Goal: Task Accomplishment & Management: Manage account settings

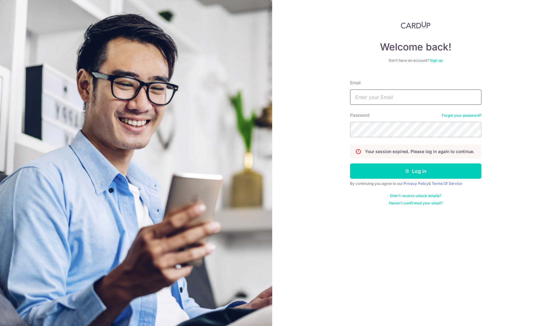
click at [365, 95] on input "Email" at bounding box center [415, 97] width 131 height 15
type input "[EMAIL_ADDRESS][DOMAIN_NAME]"
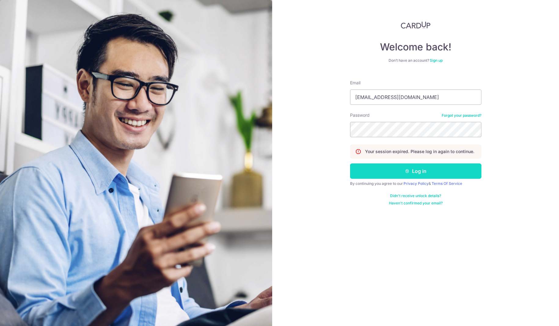
click at [412, 167] on button "Log in" at bounding box center [415, 170] width 131 height 15
